Goal: Information Seeking & Learning: Learn about a topic

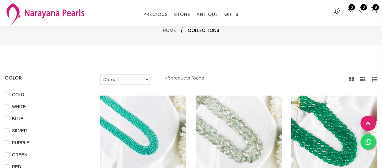
select select "INR"
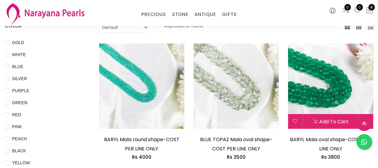
scroll to position [84, 0]
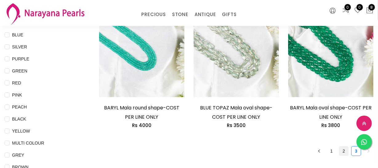
click at [347, 148] on link "2" at bounding box center [343, 150] width 9 height 9
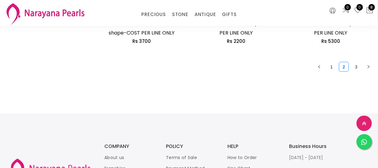
scroll to position [867, 0]
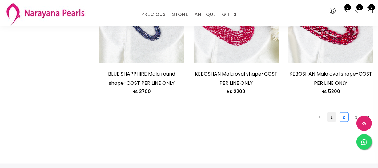
click at [331, 115] on link "1" at bounding box center [331, 116] width 9 height 9
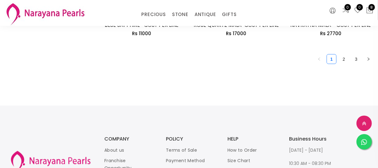
scroll to position [923, 0]
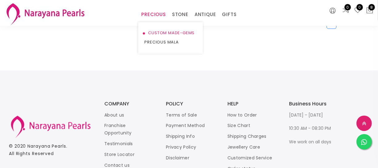
click at [165, 34] on link "CUSTOM MADE-GEMS" at bounding box center [170, 32] width 52 height 9
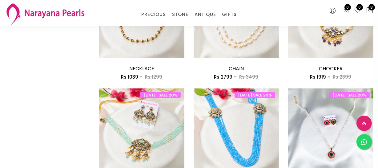
scroll to position [831, 0]
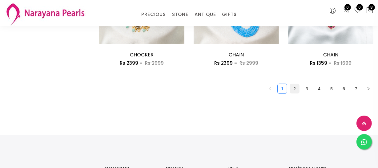
click at [294, 89] on link "2" at bounding box center [294, 88] width 9 height 9
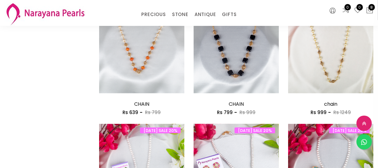
scroll to position [783, 0]
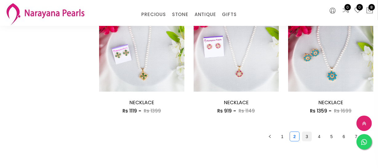
click at [306, 135] on link "3" at bounding box center [306, 136] width 9 height 9
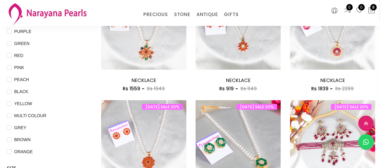
scroll to position [112, 0]
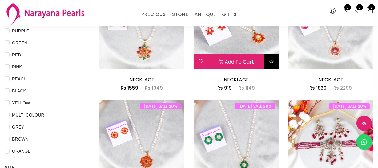
click at [269, 59] on icon at bounding box center [271, 61] width 5 height 5
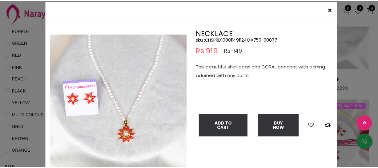
scroll to position [28, 0]
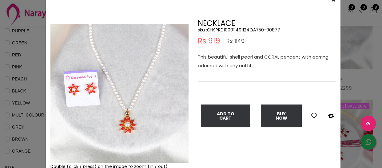
click at [46, 67] on div "Double (click / press) on the image to zoom (in / out)." at bounding box center [119, 95] width 147 height 150
click at [30, 29] on div "× Close Double (click / press) on the image to zoom (in / out). NECKLACE sku : …" at bounding box center [191, 84] width 382 height 168
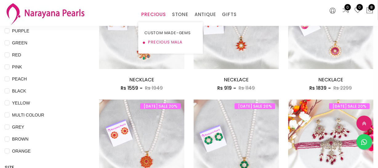
click at [164, 40] on link "PRECIOUS MALA" at bounding box center [170, 42] width 52 height 9
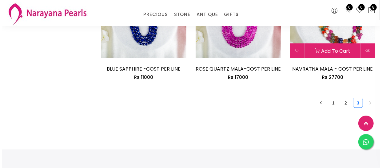
scroll to position [839, 0]
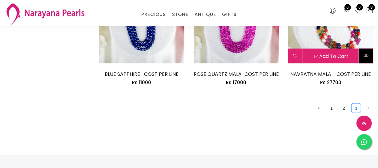
click at [365, 57] on icon at bounding box center [366, 55] width 5 height 5
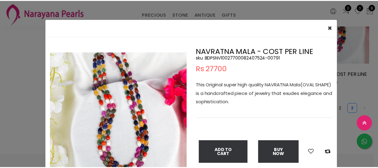
scroll to position [28, 0]
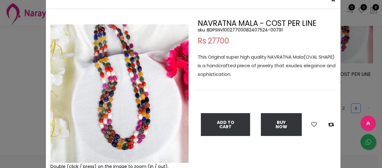
click at [28, 93] on div "× Close Double (click / press) on the image to zoom (in / out). NAVRATNA MALA -…" at bounding box center [191, 84] width 382 height 168
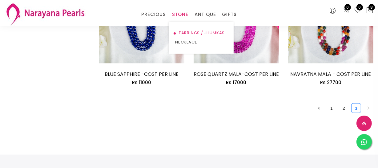
click at [184, 37] on link "EARRINGS / JHUMKAS" at bounding box center [201, 32] width 52 height 9
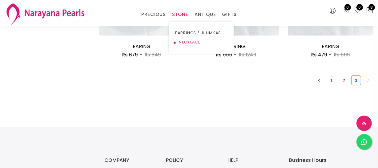
click at [184, 40] on link "NECKLACE" at bounding box center [201, 42] width 52 height 9
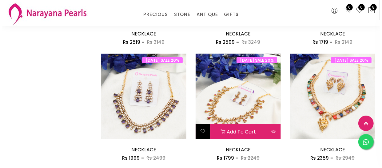
scroll to position [529, 0]
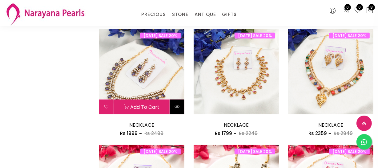
click at [177, 104] on icon at bounding box center [177, 106] width 5 height 5
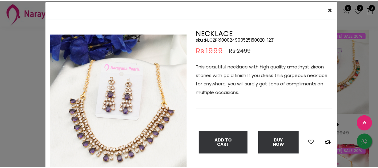
scroll to position [28, 0]
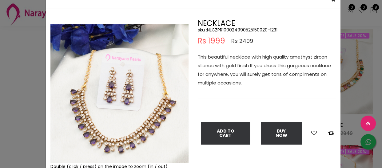
click at [28, 80] on div "× Close Double (click / press) on the image to zoom (in / out). NECKLACE sku : …" at bounding box center [191, 84] width 382 height 168
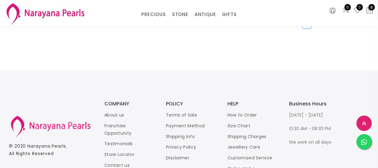
scroll to position [847, 0]
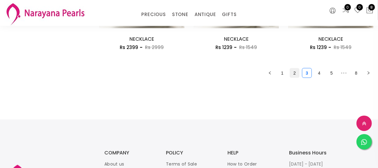
click at [295, 72] on link "2" at bounding box center [294, 72] width 9 height 9
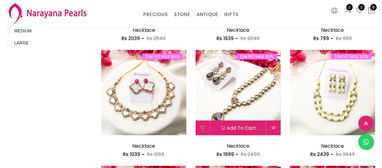
scroll to position [280, 0]
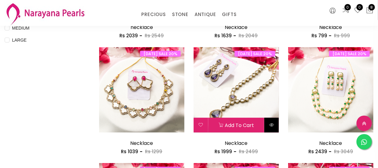
click at [271, 126] on icon at bounding box center [271, 124] width 5 height 5
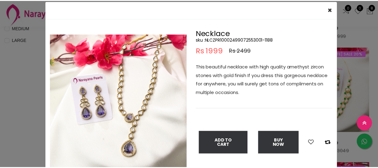
scroll to position [28, 0]
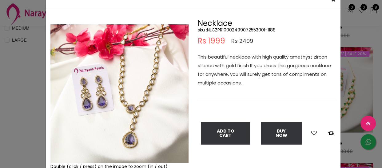
click at [34, 58] on div "× Close Double (click / press) on the image to zoom (in / out). Necklace sku : …" at bounding box center [191, 84] width 382 height 168
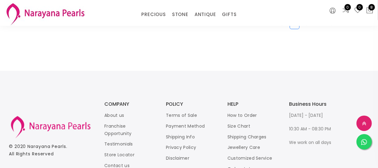
scroll to position [839, 0]
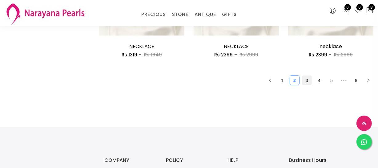
click at [308, 79] on link "3" at bounding box center [306, 80] width 9 height 9
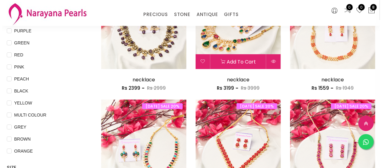
scroll to position [56, 0]
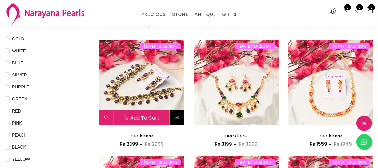
click at [179, 116] on icon at bounding box center [177, 117] width 5 height 5
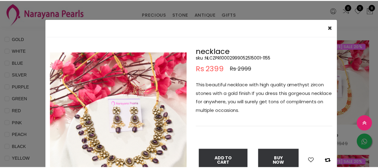
scroll to position [28, 0]
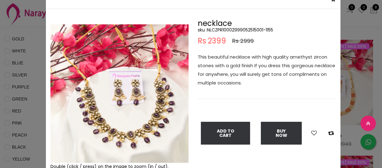
click at [19, 64] on div "× Close Double (click / press) on the image to zoom (in / out). necklace sku : …" at bounding box center [191, 84] width 382 height 168
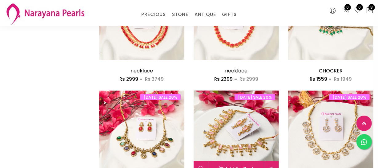
scroll to position [839, 0]
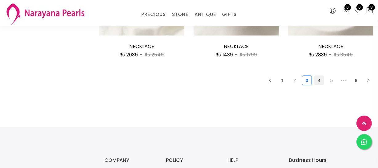
click at [320, 82] on link "4" at bounding box center [319, 80] width 9 height 9
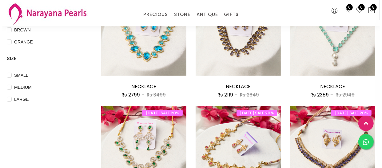
scroll to position [196, 0]
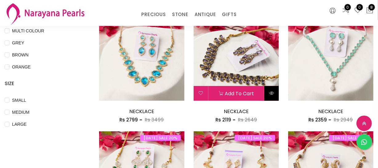
click at [273, 95] on button at bounding box center [271, 93] width 14 height 15
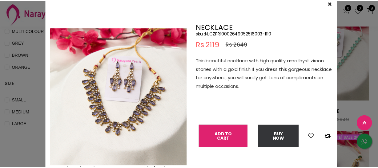
scroll to position [56, 0]
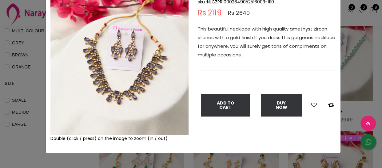
click at [18, 70] on div "× Close Double (click / press) on the image to zoom (in / out). NECKLACE sku : …" at bounding box center [191, 84] width 382 height 168
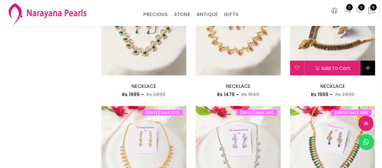
scroll to position [336, 0]
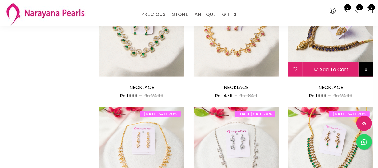
click at [365, 68] on icon at bounding box center [366, 68] width 5 height 5
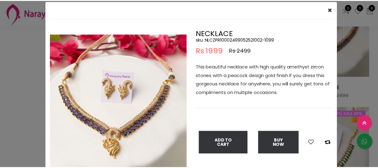
scroll to position [28, 0]
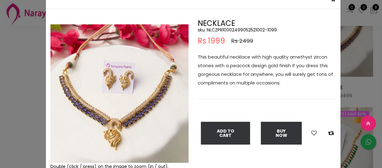
click at [27, 60] on div "× Close Double (click / press) on the image to zoom (in / out). NECKLACE sku : …" at bounding box center [191, 84] width 382 height 168
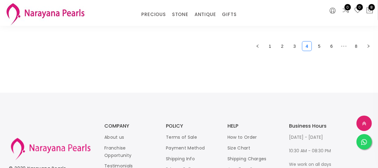
scroll to position [839, 0]
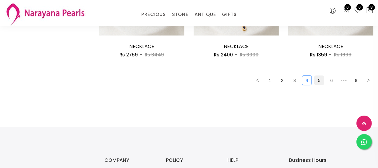
click at [319, 82] on link "5" at bounding box center [319, 80] width 9 height 9
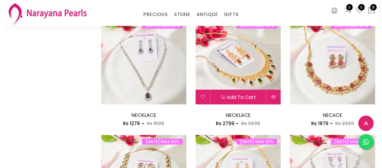
scroll to position [224, 0]
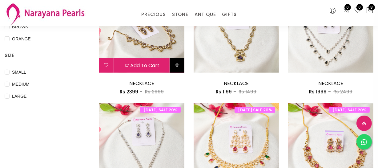
click at [178, 67] on icon at bounding box center [177, 64] width 5 height 5
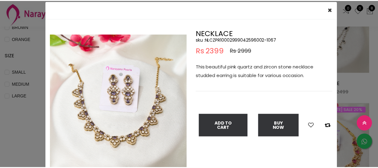
scroll to position [28, 0]
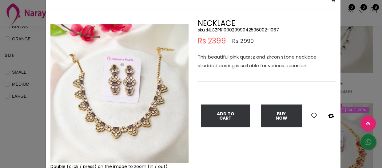
click at [34, 76] on div "× Close Double (click / press) on the image to zoom (in / out). NECKLACE sku : …" at bounding box center [191, 84] width 382 height 168
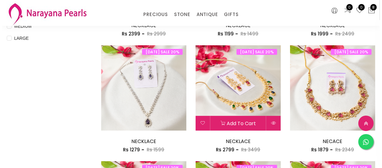
scroll to position [224, 0]
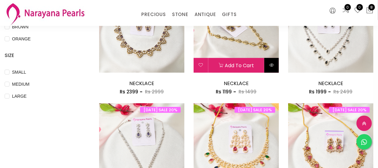
click at [273, 65] on icon at bounding box center [271, 64] width 5 height 5
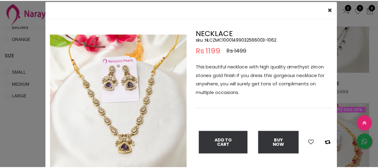
scroll to position [28, 0]
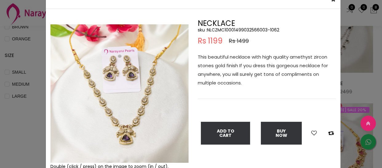
click at [9, 83] on div "× Close Double (click / press) on the image to zoom (in / out). NECKLACE sku : …" at bounding box center [191, 84] width 382 height 168
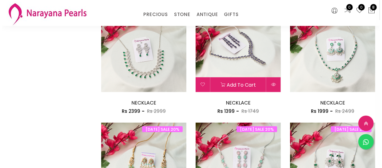
scroll to position [671, 0]
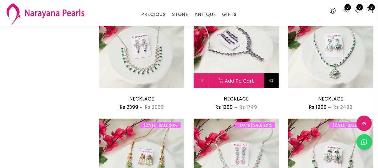
click at [271, 80] on icon at bounding box center [271, 80] width 5 height 5
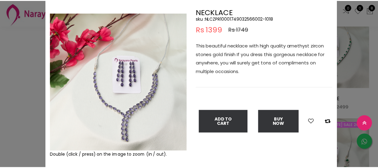
scroll to position [56, 0]
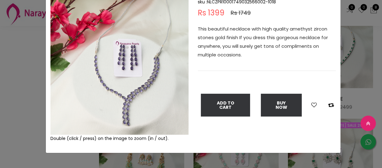
drag, startPoint x: 6, startPoint y: 94, endPoint x: 10, endPoint y: 96, distance: 4.4
click at [9, 95] on div "× Close Double (click / press) on the image to zoom (in / out). NECKLACE sku : …" at bounding box center [191, 84] width 382 height 168
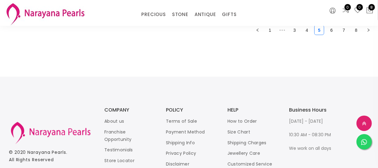
scroll to position [847, 0]
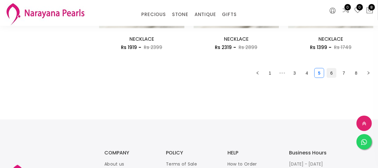
click at [331, 74] on link "6" at bounding box center [331, 72] width 9 height 9
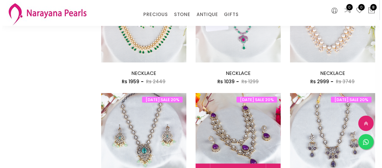
scroll to position [671, 0]
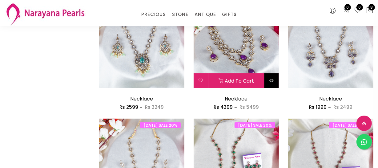
click at [270, 80] on icon at bounding box center [271, 80] width 5 height 5
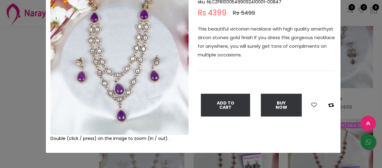
scroll to position [28, 0]
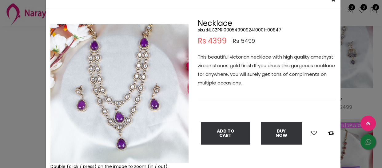
click at [27, 55] on div "× Close Double (click / press) on the image to zoom (in / out). Necklace sku : …" at bounding box center [191, 84] width 382 height 168
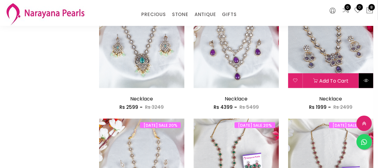
click at [364, 79] on icon at bounding box center [366, 80] width 5 height 5
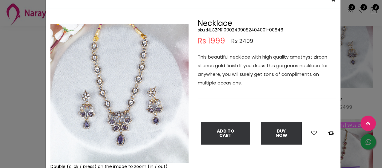
click at [0, 116] on div "× Close Double (click / press) on the image to zoom (in / out). Necklace sku : …" at bounding box center [191, 84] width 382 height 168
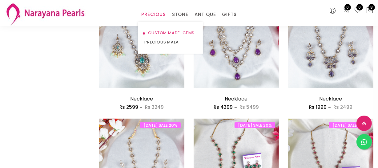
click at [156, 31] on link "CUSTOM MADE-GEMS" at bounding box center [170, 32] width 52 height 9
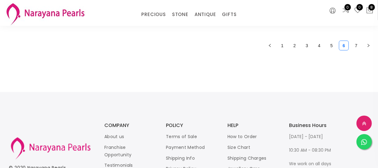
scroll to position [811, 0]
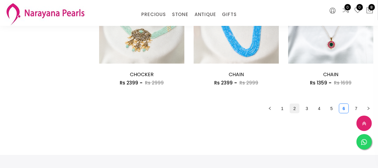
click at [292, 108] on link "2" at bounding box center [294, 108] width 9 height 9
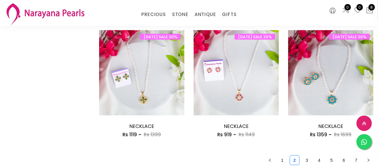
scroll to position [811, 0]
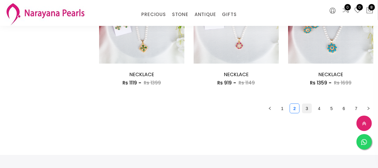
click at [304, 108] on link "3" at bounding box center [306, 108] width 9 height 9
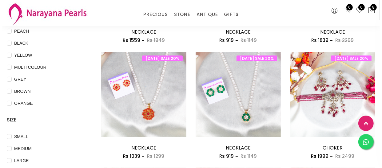
scroll to position [196, 0]
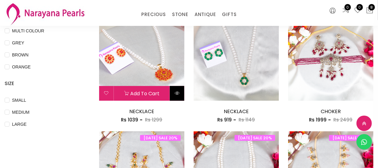
click at [179, 98] on button at bounding box center [177, 93] width 14 height 15
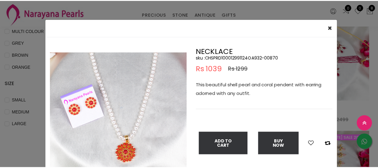
scroll to position [28, 0]
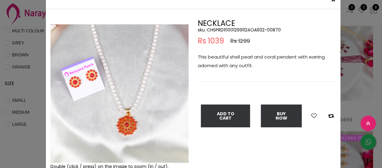
click at [25, 93] on div "× Close Double (click / press) on the image to zoom (in / out). NECKLACE sku : …" at bounding box center [191, 84] width 382 height 168
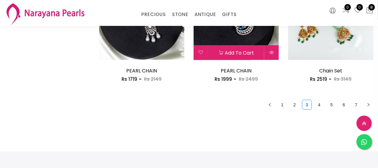
scroll to position [867, 0]
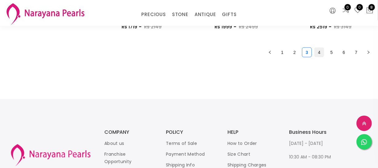
click at [321, 48] on link "4" at bounding box center [319, 52] width 9 height 9
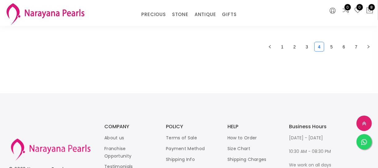
scroll to position [839, 0]
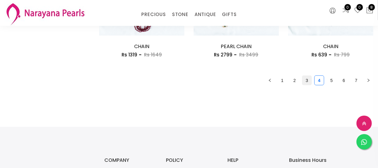
click at [305, 79] on link "3" at bounding box center [306, 80] width 9 height 9
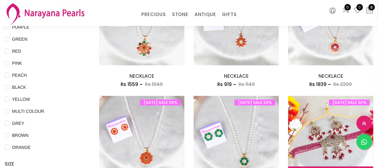
scroll to position [112, 0]
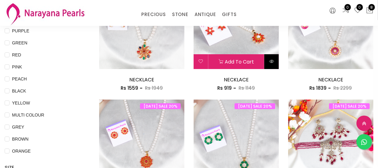
click at [272, 63] on button at bounding box center [271, 61] width 14 height 15
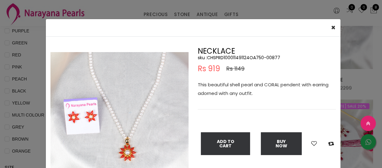
click at [28, 95] on div "× Close Double (click / press) on the image to zoom (in / out). NECKLACE sku : …" at bounding box center [191, 84] width 382 height 168
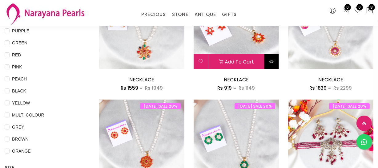
click at [271, 62] on icon at bounding box center [271, 61] width 5 height 5
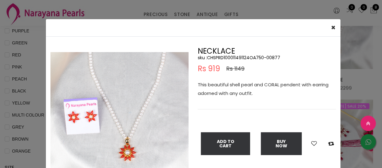
click at [37, 95] on div "× Close Double (click / press) on the image to zoom (in / out). NECKLACE sku : …" at bounding box center [191, 84] width 382 height 168
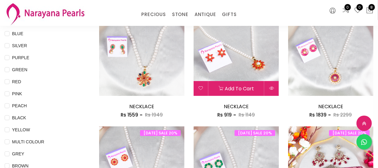
scroll to position [84, 0]
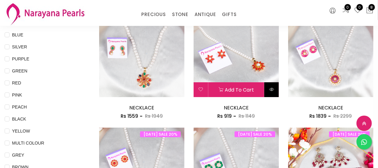
click at [270, 89] on icon at bounding box center [271, 89] width 5 height 5
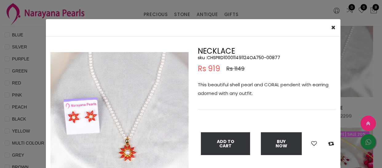
click at [8, 117] on div "× Close Double (click / press) on the image to zoom (in / out). NECKLACE sku : …" at bounding box center [191, 84] width 382 height 168
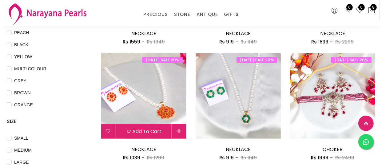
scroll to position [168, 0]
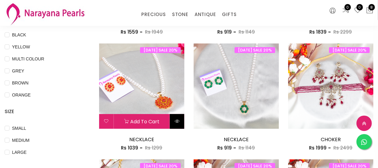
click at [178, 122] on icon at bounding box center [177, 121] width 5 height 5
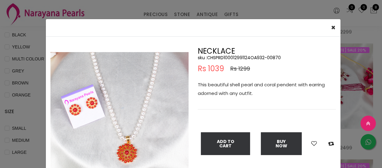
click at [29, 128] on div "× Close Double (click / press) on the image to zoom (in / out). NECKLACE sku : …" at bounding box center [191, 84] width 382 height 168
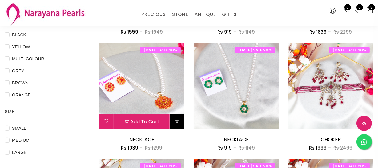
click at [178, 124] on button at bounding box center [177, 121] width 14 height 15
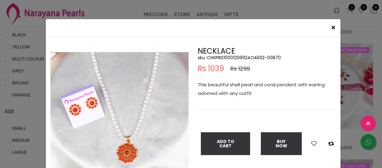
click at [229, 57] on h5 "sku : CHSPRD100012991124OA932-00870" at bounding box center [267, 58] width 138 height 6
copy h5 "CHSPRD100012991124OA932"
